Goal: Check status

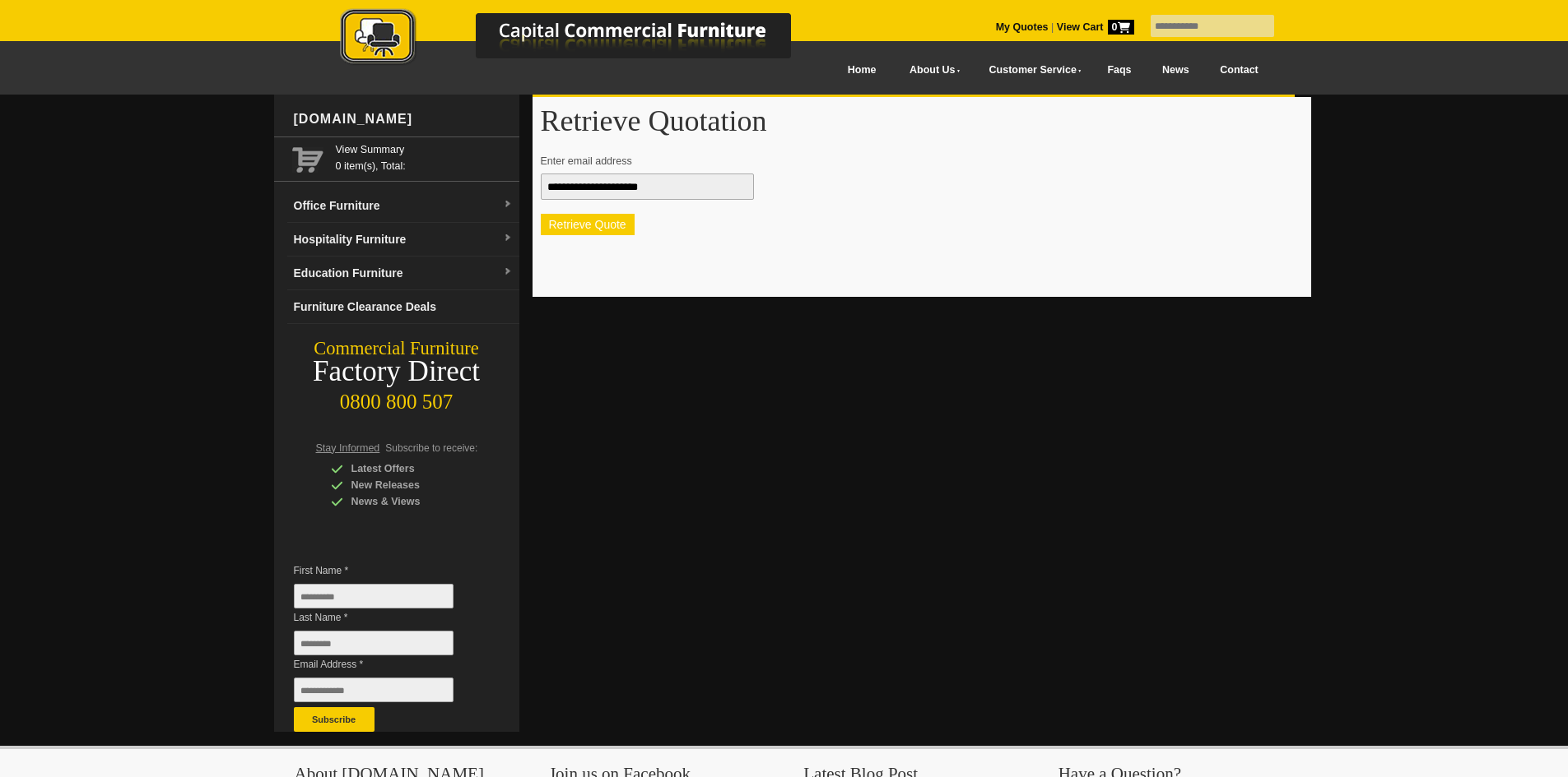
type input "**********"
click at [577, 235] on button "Retrieve Quote" at bounding box center [587, 224] width 94 height 21
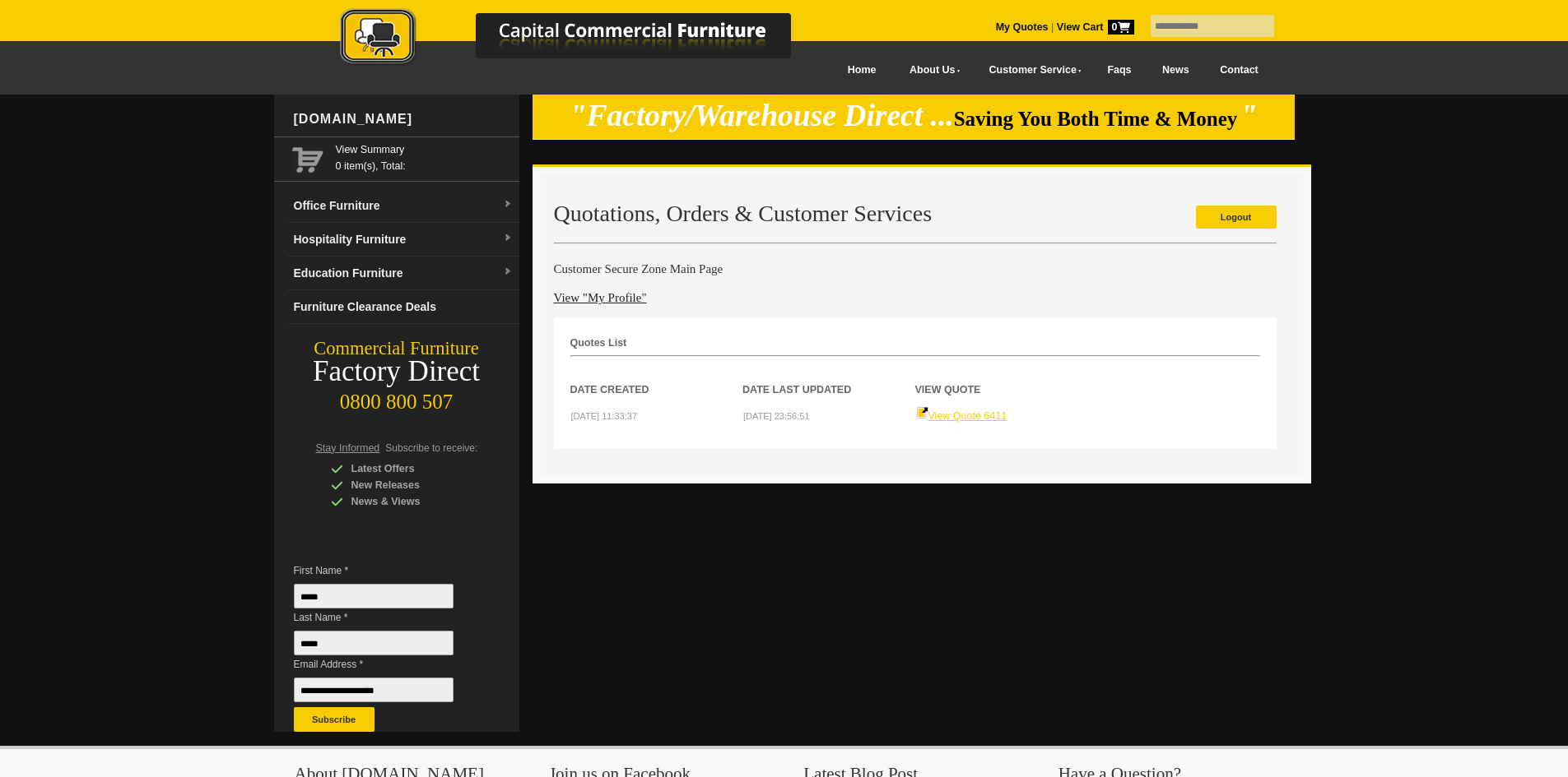
click at [983, 421] on link "View Quote 6411" at bounding box center [962, 417] width 91 height 11
